Goal: Complete application form

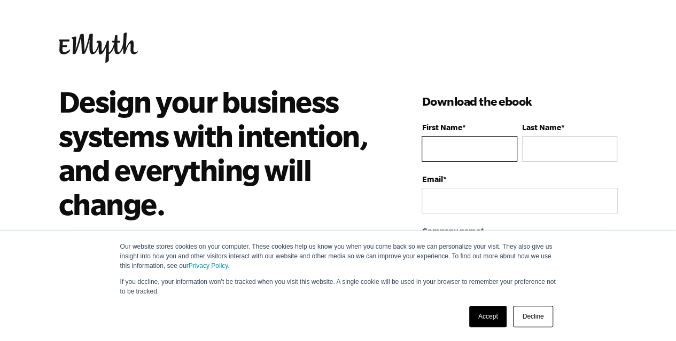
click at [458, 145] on input "First Name *" at bounding box center [469, 149] width 95 height 26
type input "[PERSON_NAME]"
select select "[GEOGRAPHIC_DATA]"
type input "12023342516"
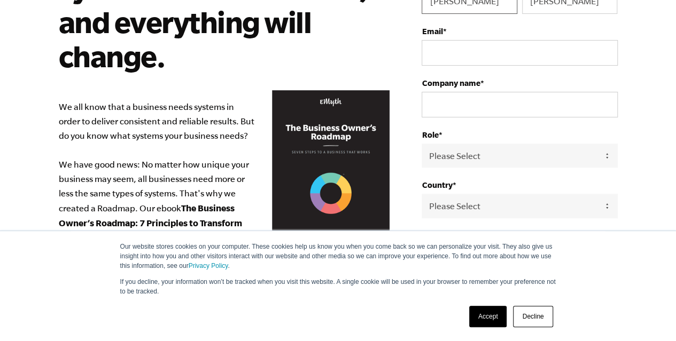
scroll to position [147, 0]
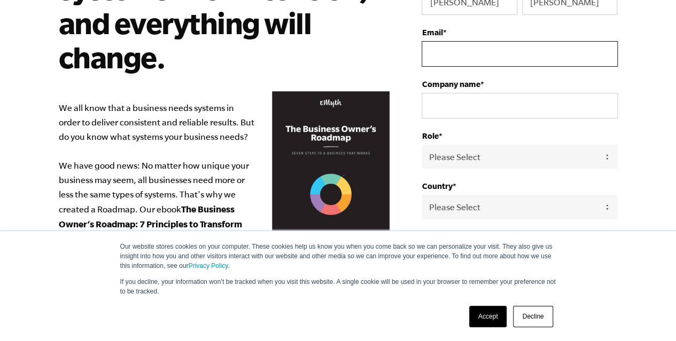
click at [473, 57] on input "Email *" at bounding box center [520, 54] width 196 height 26
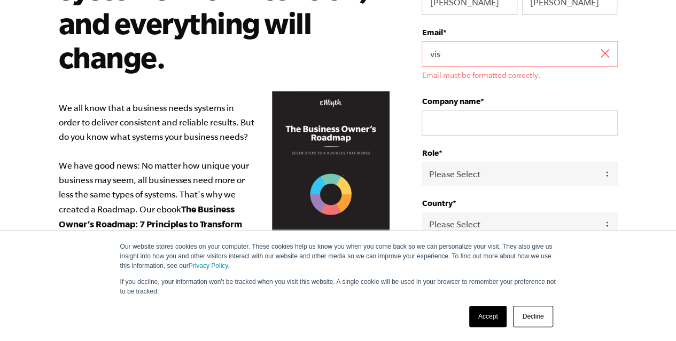
type input "[EMAIL_ADDRESS][DOMAIN_NAME]"
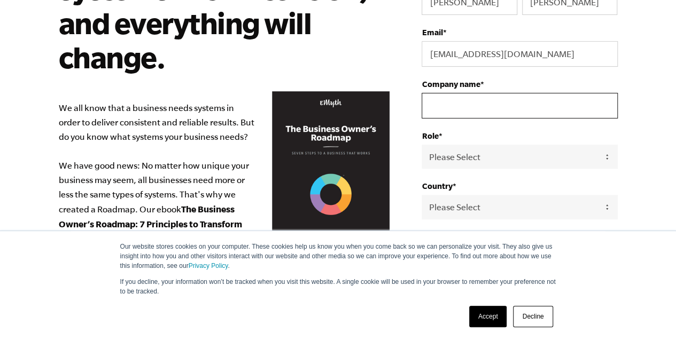
click at [471, 101] on input "Company name *" at bounding box center [520, 106] width 196 height 26
type input "VISTAS Magazine"
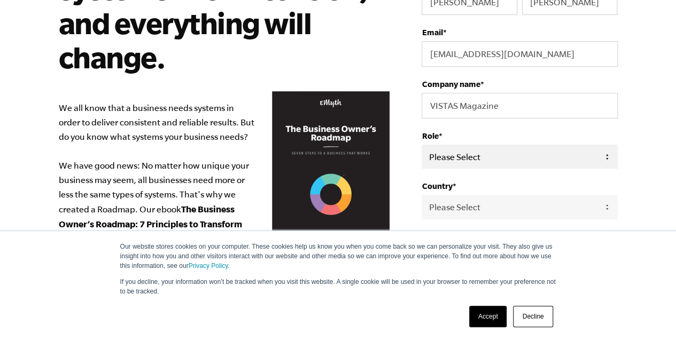
click at [484, 164] on select "Please Select Owner Partner / Co-Owner Executive Employee / Other" at bounding box center [520, 157] width 196 height 24
select select "Owner"
click at [422, 145] on select "Please Select Owner Partner / Co-Owner Executive Employee / Other" at bounding box center [520, 157] width 196 height 24
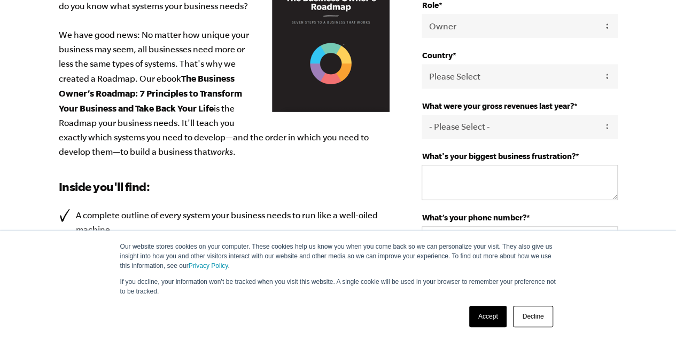
scroll to position [277, 0]
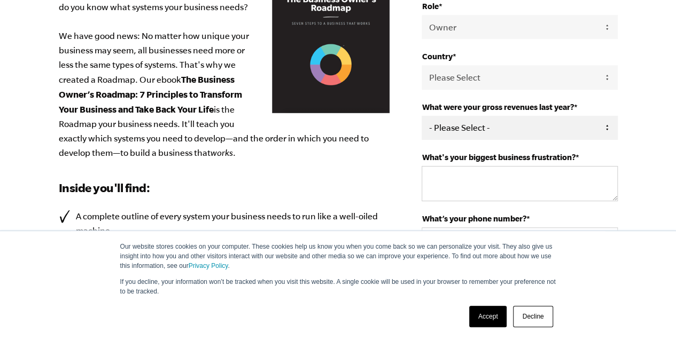
click at [532, 129] on select "- Please Select - 0-75K 76-150K 151-275K 276-500K 501-750K 751-1M 1-2.5M 2.5-5M…" at bounding box center [520, 128] width 196 height 24
select select "0-75K"
click at [422, 116] on select "- Please Select - 0-75K 76-150K 151-275K 276-500K 501-750K 751-1M 1-2.5M 2.5-5M…" at bounding box center [520, 128] width 196 height 24
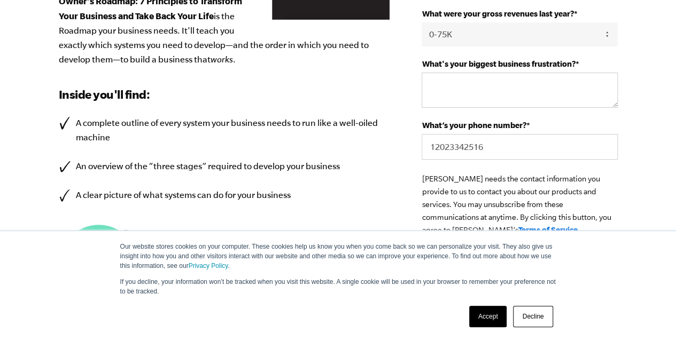
scroll to position [371, 0]
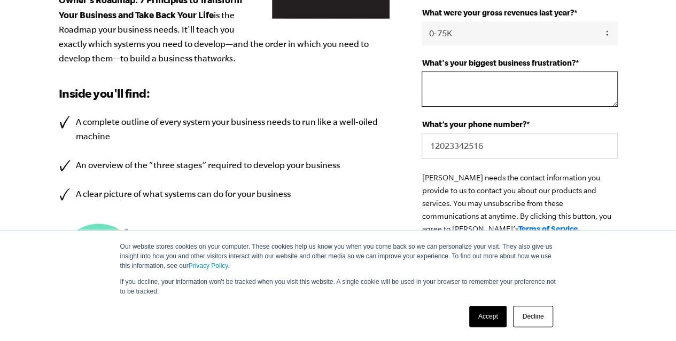
click at [486, 80] on textarea "What's your biggest business frustration? *" at bounding box center [520, 89] width 196 height 35
type textarea "t"
click at [476, 83] on textarea "Lack of scaleale systems and and no time to focus on B2B partnerships." at bounding box center [520, 89] width 196 height 35
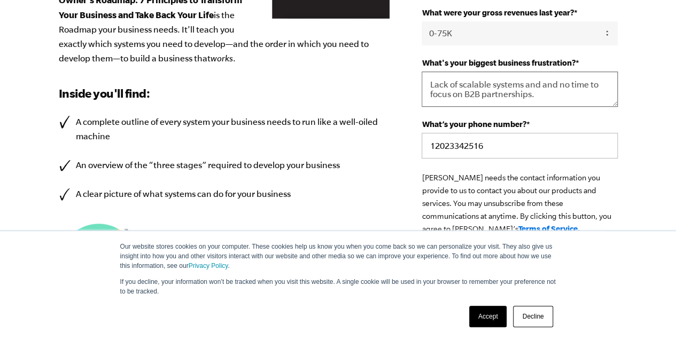
type textarea "Lack of scalable systems and and no time to focus on B2B partnerships."
drag, startPoint x: 528, startPoint y: 147, endPoint x: 354, endPoint y: 116, distance: 176.9
click at [354, 116] on div "Design your business systems with intention, and everything will change. We all…" at bounding box center [338, 49] width 585 height 673
type input "13104033349"
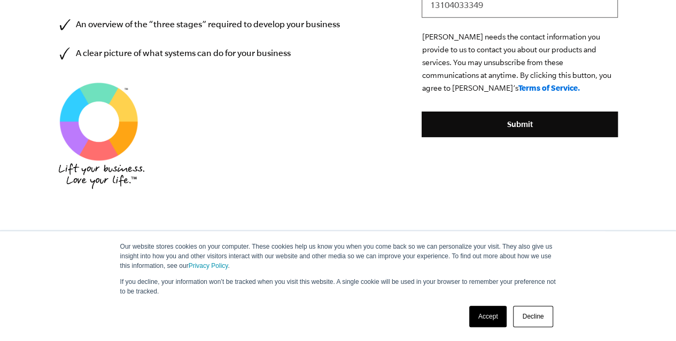
scroll to position [507, 0]
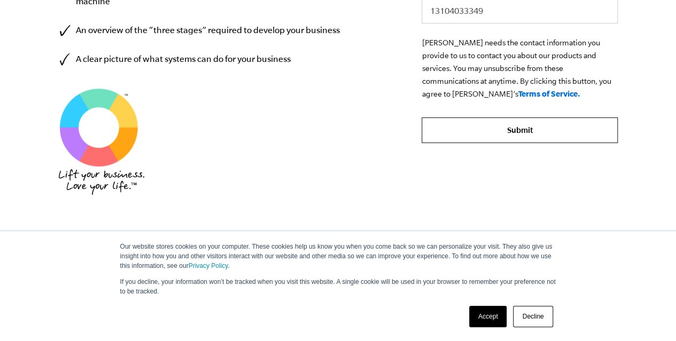
click at [542, 123] on input "Submit" at bounding box center [520, 131] width 196 height 26
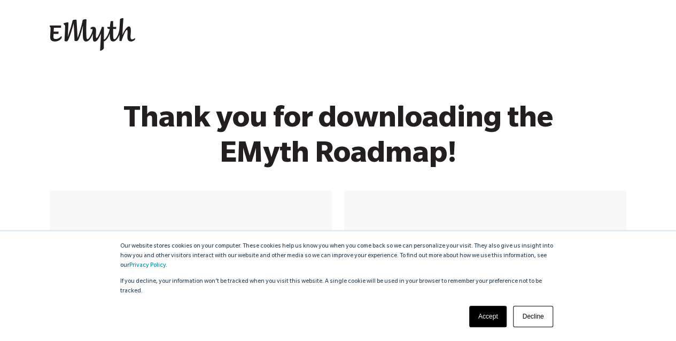
click at [497, 312] on link "Accept" at bounding box center [488, 316] width 38 height 21
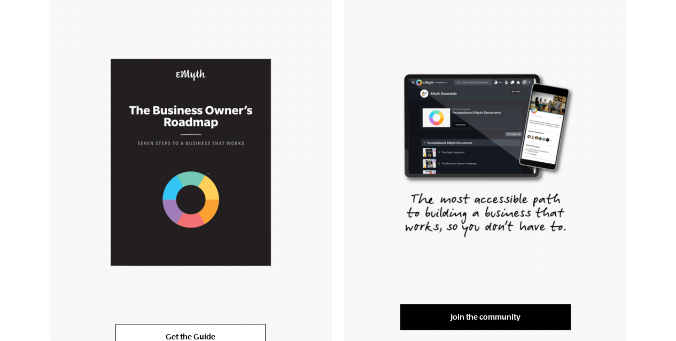
scroll to position [204, 0]
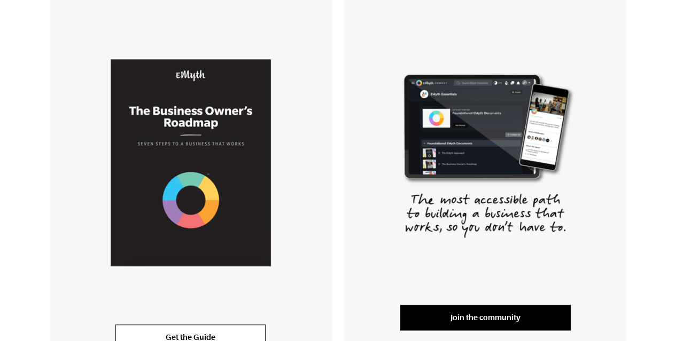
click at [216, 200] on img at bounding box center [191, 162] width 160 height 207
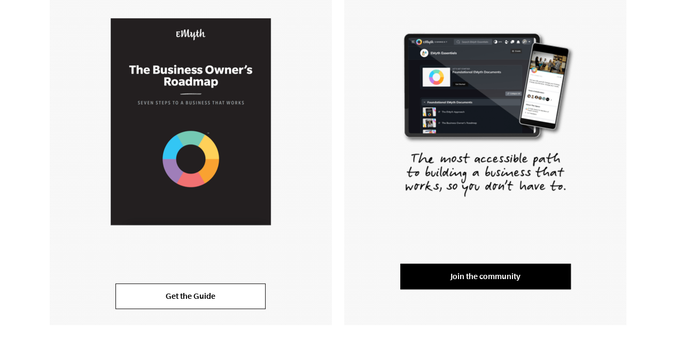
scroll to position [248, 0]
